Goal: Obtain resource: Download file/media

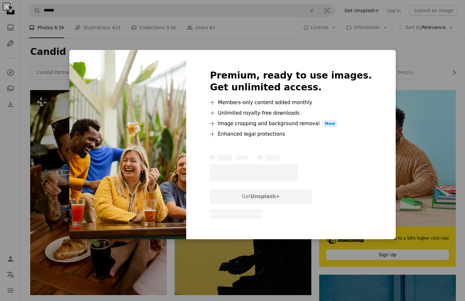
scroll to position [297, 0]
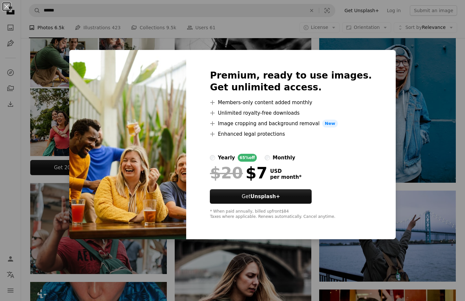
click at [264, 22] on div "An X shape Premium, ready to use images. Get unlimited access. A plus sign Memb…" at bounding box center [232, 150] width 465 height 301
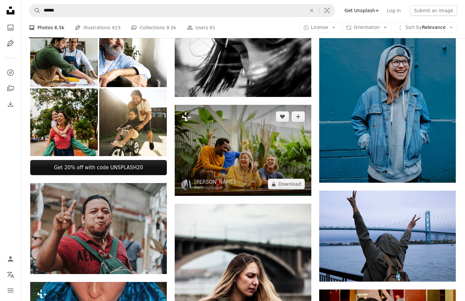
click at [242, 123] on img at bounding box center [243, 150] width 137 height 91
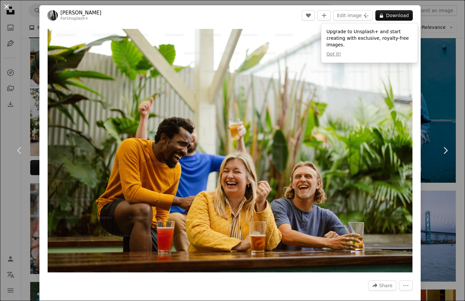
click at [6, 6] on button "An X shape" at bounding box center [7, 7] width 8 height 8
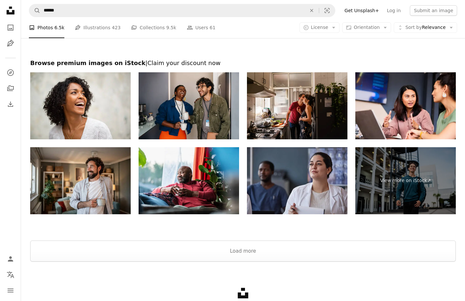
scroll to position [1193, 0]
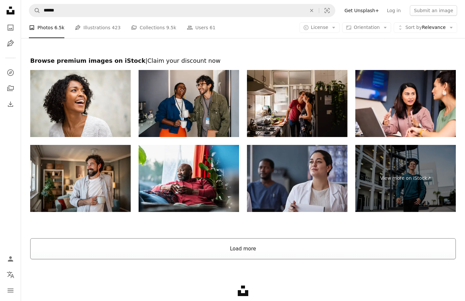
click at [263, 253] on button "Load more" at bounding box center [242, 248] width 425 height 21
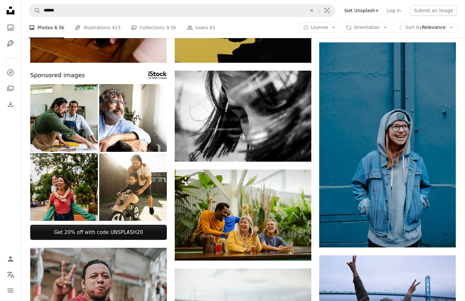
scroll to position [0, 0]
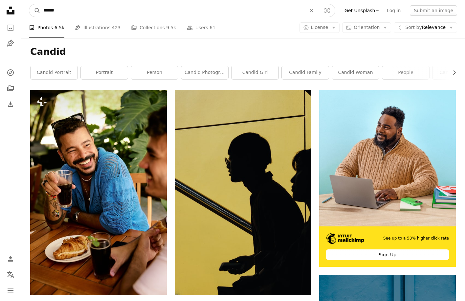
click at [72, 9] on input "******" at bounding box center [172, 10] width 264 height 12
type input "**********"
click button "A magnifying glass" at bounding box center [34, 10] width 11 height 12
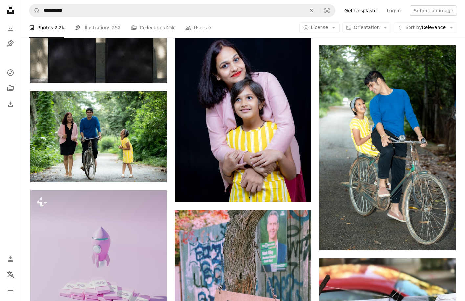
scroll to position [447, 0]
